Goal: Task Accomplishment & Management: Manage account settings

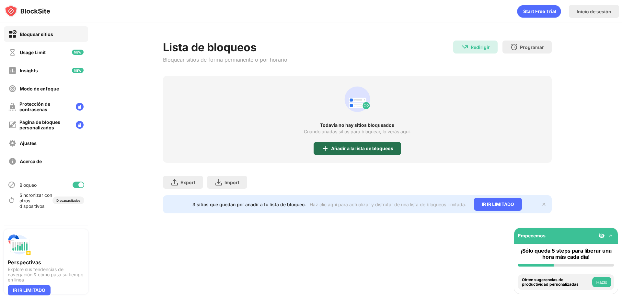
click at [360, 145] on div "Añadir a la lista de bloqueos" at bounding box center [358, 148] width 88 height 13
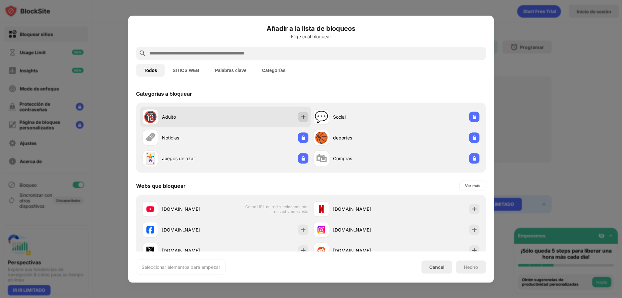
click at [300, 115] on img at bounding box center [303, 116] width 6 height 6
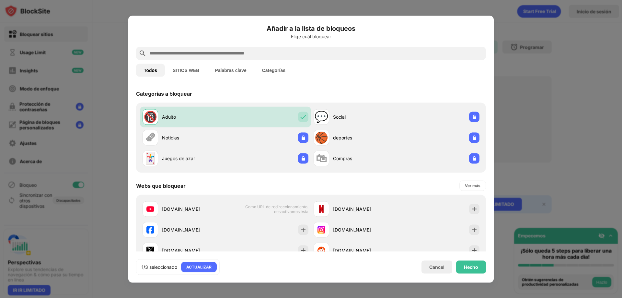
click at [237, 54] on input "text" at bounding box center [316, 53] width 334 height 8
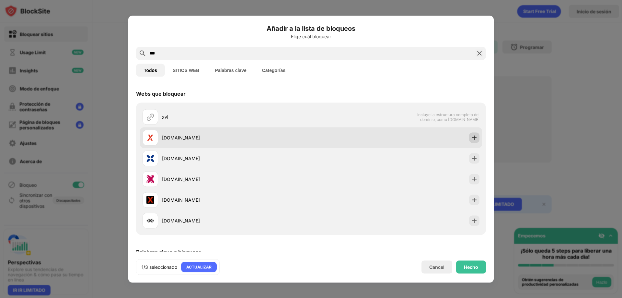
type input "***"
click at [471, 137] on img at bounding box center [474, 137] width 6 height 6
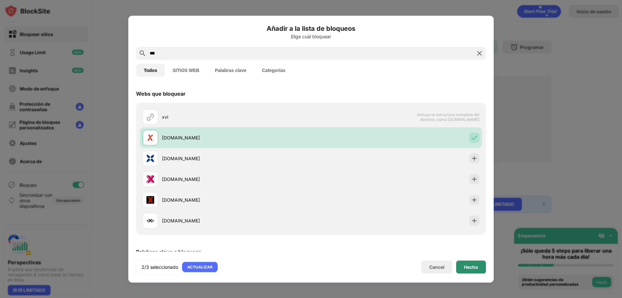
click at [477, 266] on div "Hecho" at bounding box center [471, 266] width 14 height 5
